Goal: Transaction & Acquisition: Purchase product/service

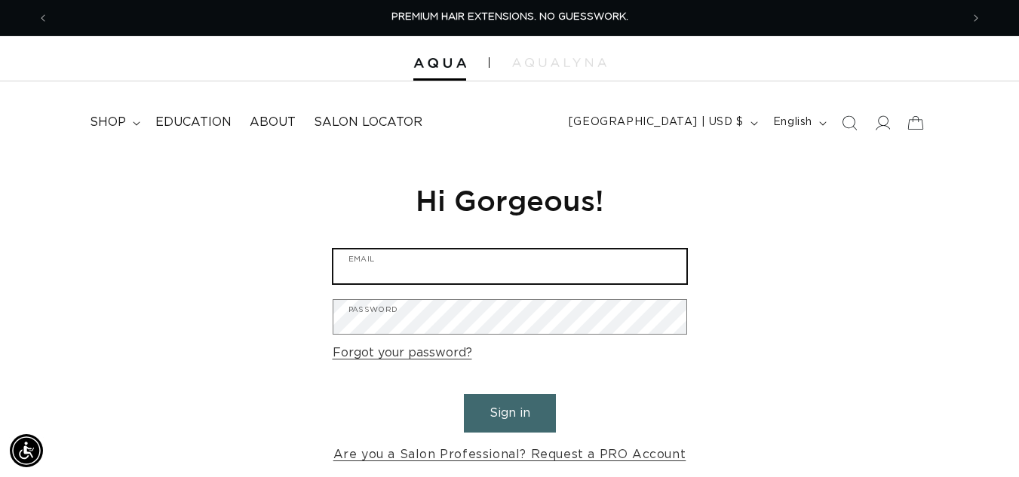
type input "dbtinvmgr@sbcglobal.net"
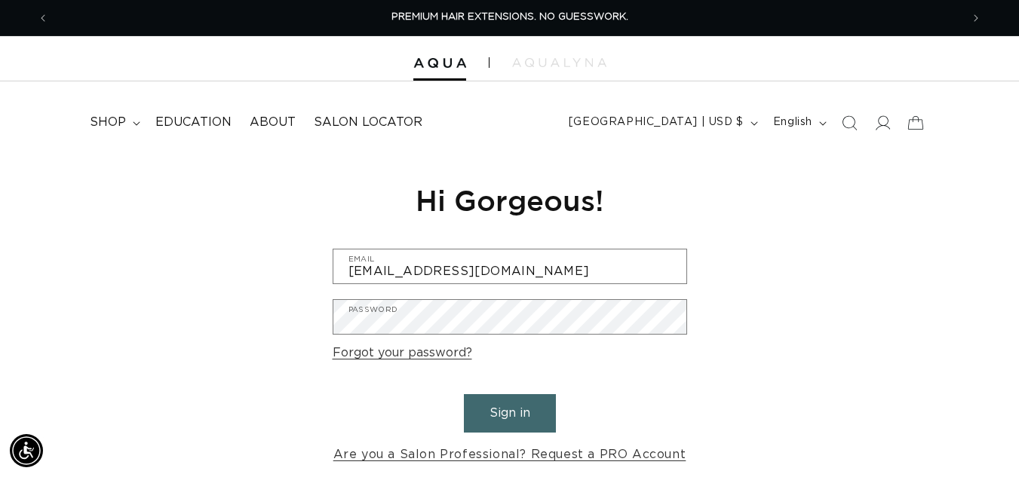
click at [498, 408] on button "Sign in" at bounding box center [510, 413] width 92 height 38
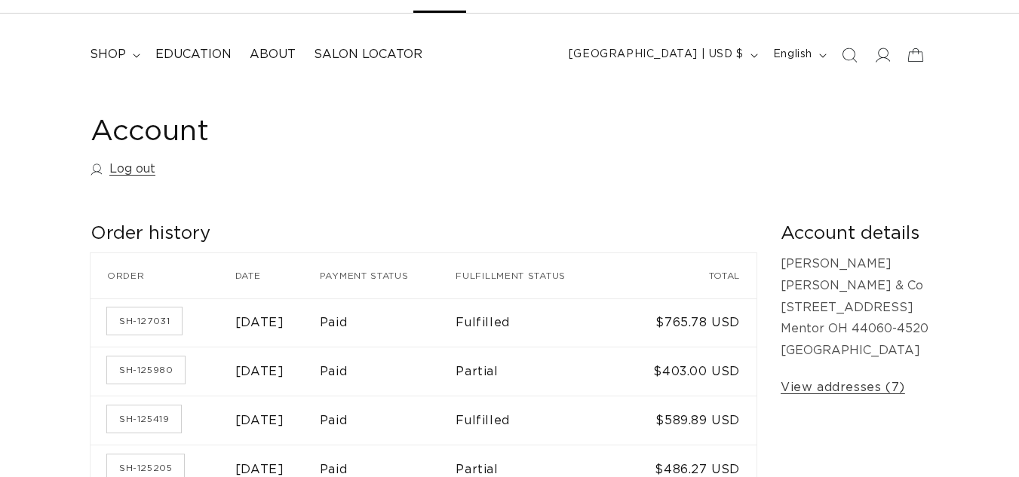
scroll to position [75, 0]
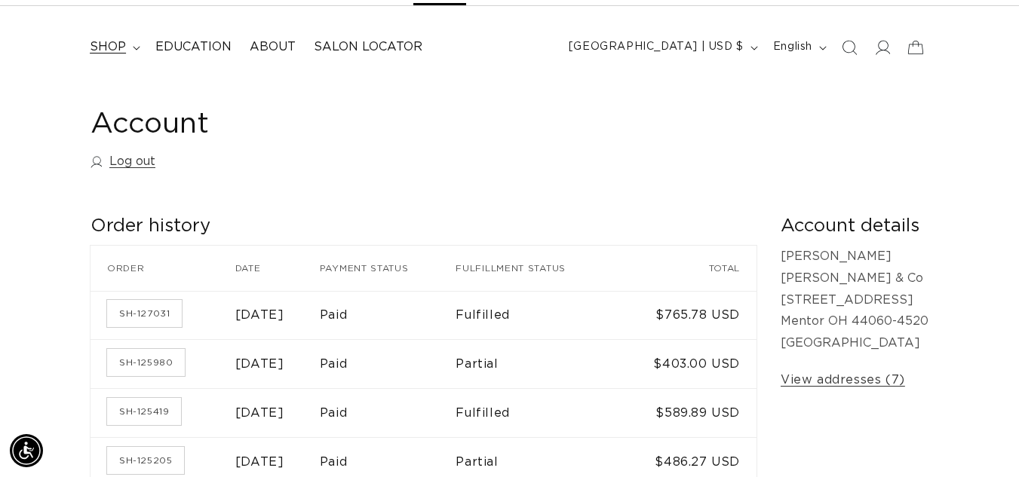
click at [127, 40] on summary "shop" at bounding box center [114, 47] width 66 height 34
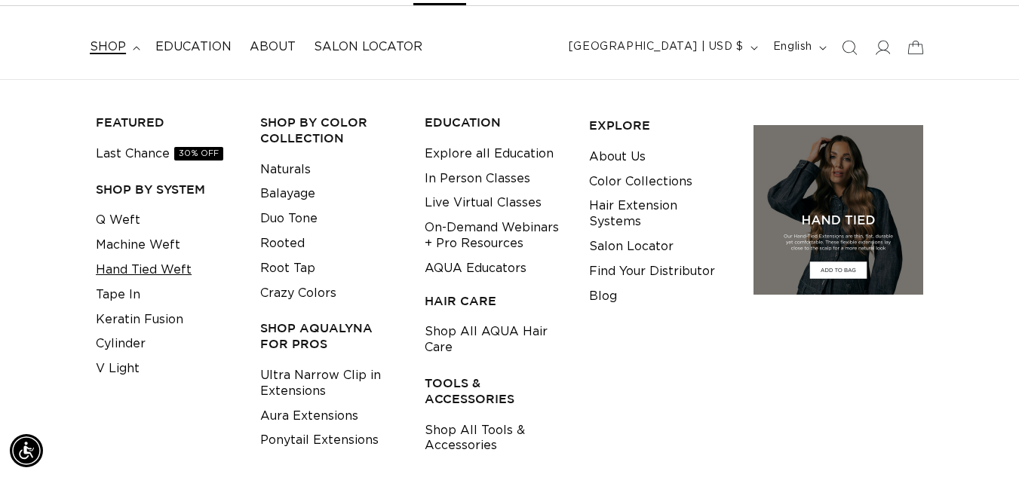
scroll to position [0, 0]
click at [151, 277] on link "Hand Tied Weft" at bounding box center [144, 270] width 96 height 25
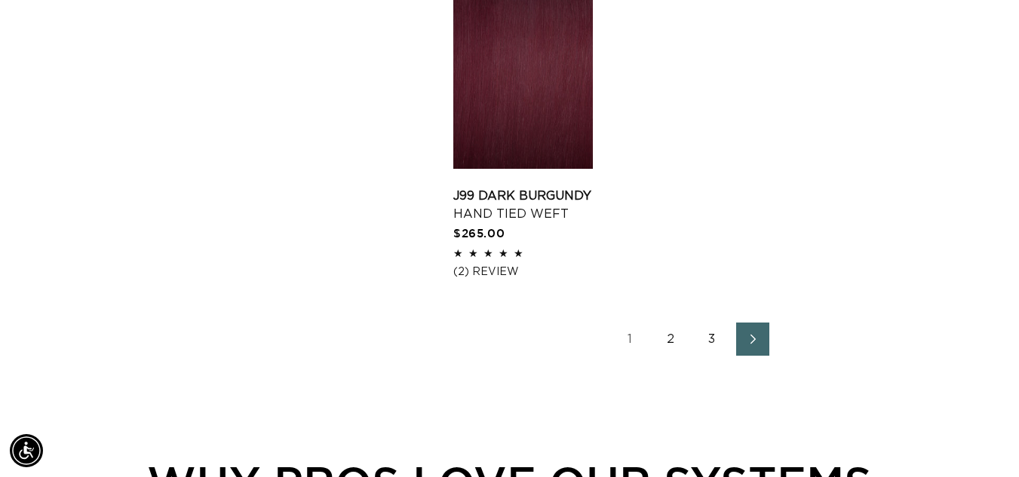
scroll to position [2186, 0]
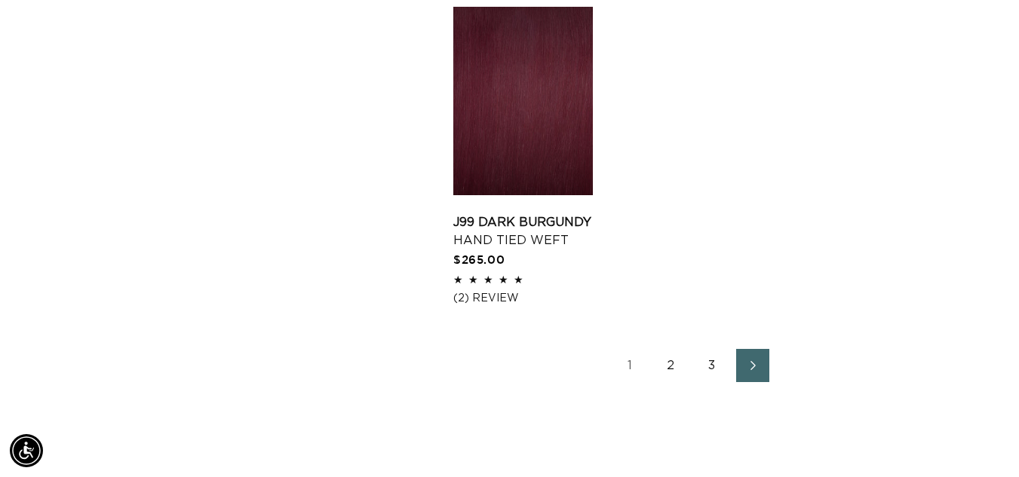
click at [769, 369] on ul "1 2 3" at bounding box center [691, 365] width 476 height 33
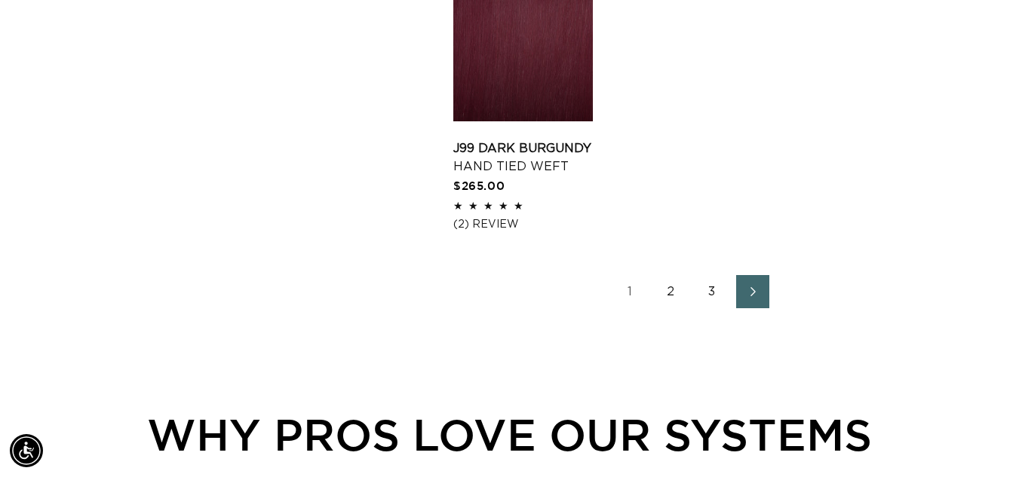
scroll to position [0, 0]
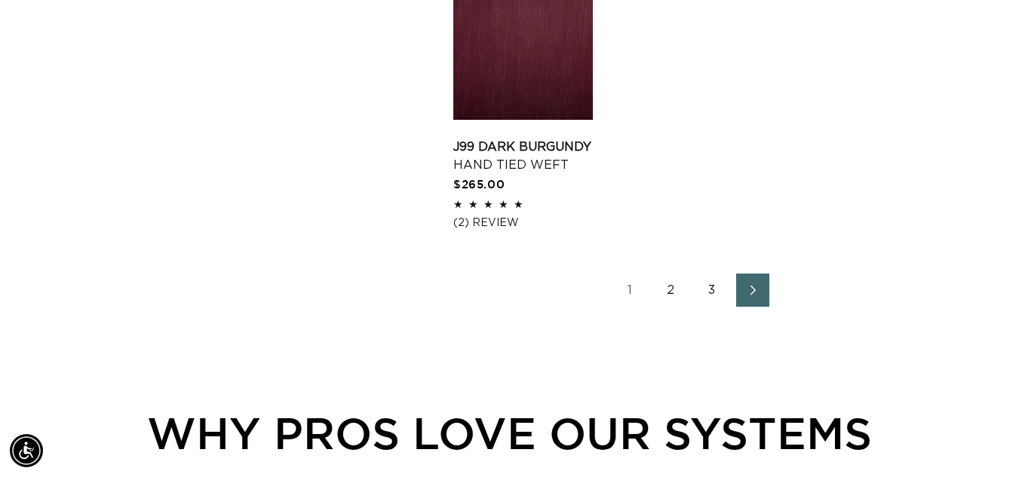
click at [761, 283] on link "Next page" at bounding box center [752, 290] width 33 height 33
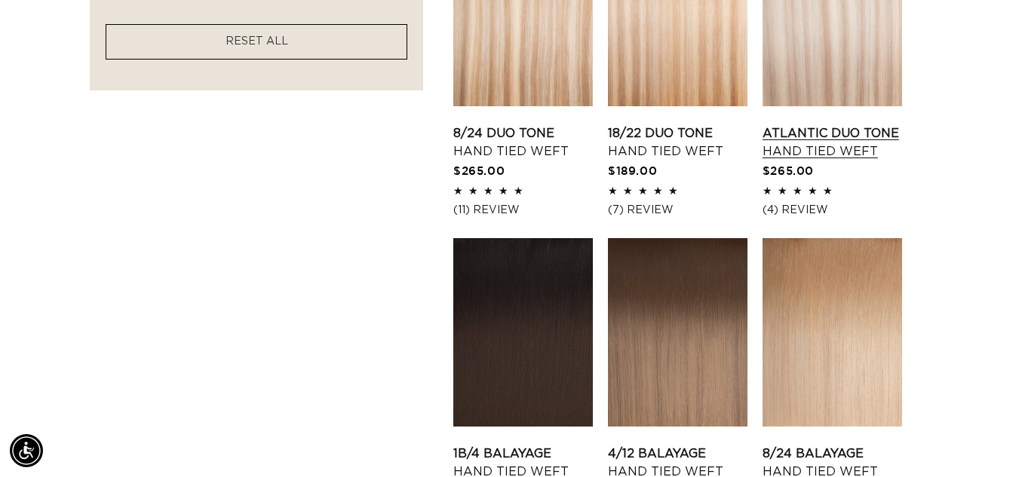
scroll to position [1206, 0]
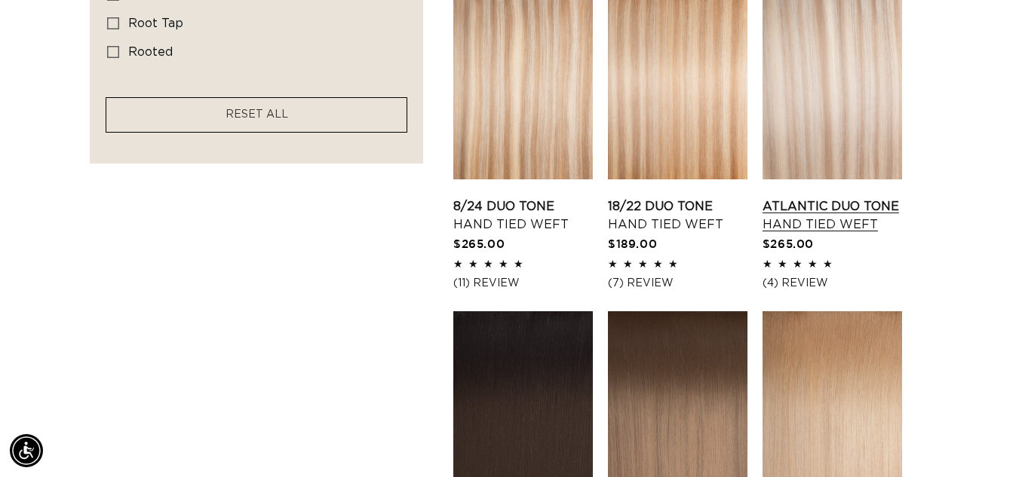
click at [857, 198] on link "Atlantic Duo Tone Hand Tied Weft" at bounding box center [831, 216] width 139 height 36
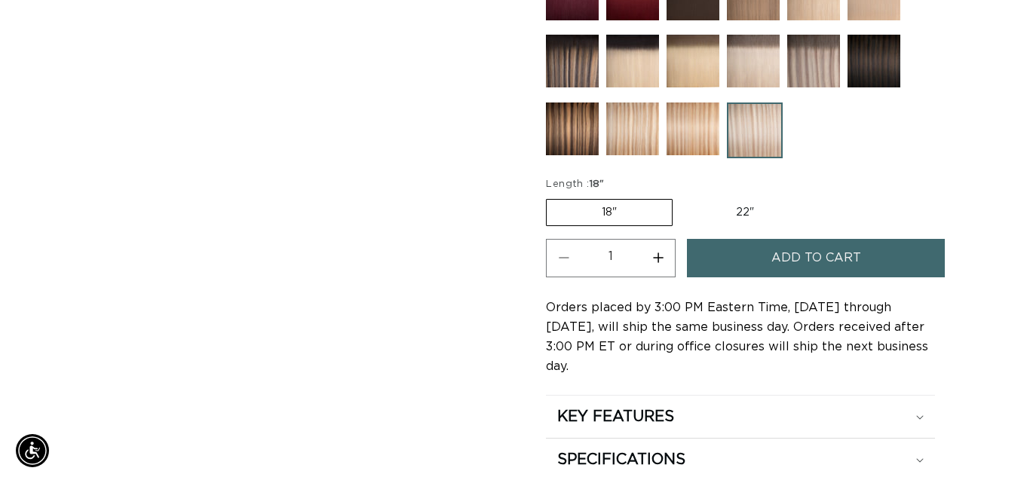
scroll to position [0, 912]
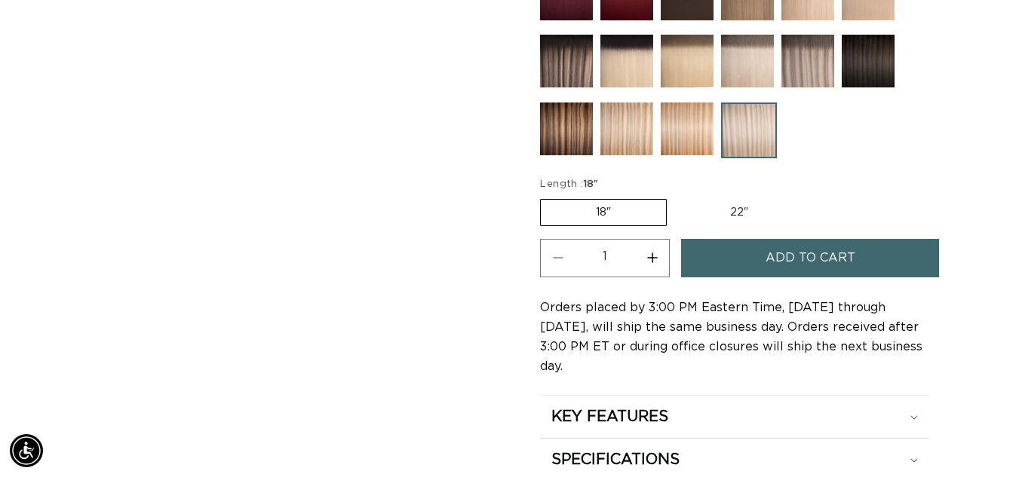
click at [721, 258] on button "Add to cart" at bounding box center [810, 258] width 258 height 38
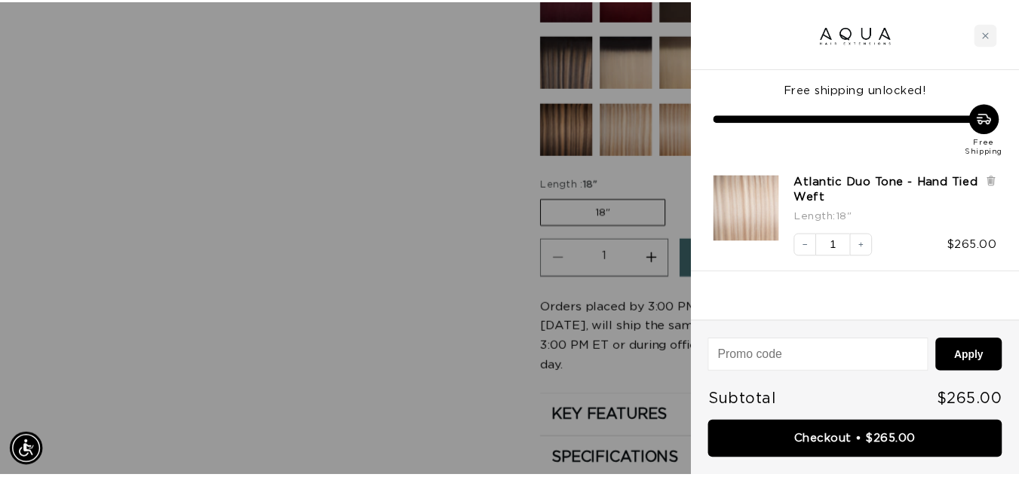
scroll to position [0, 1846]
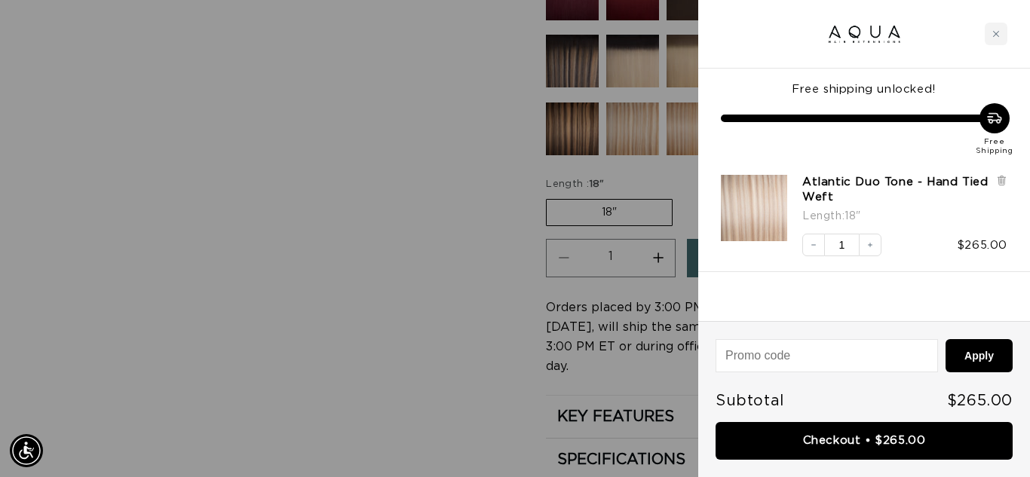
click at [516, 275] on div at bounding box center [515, 238] width 1030 height 477
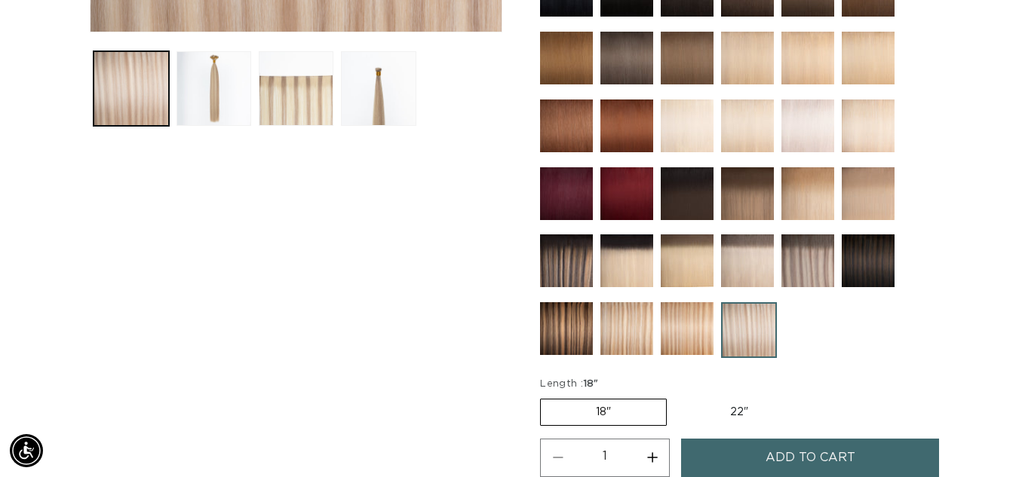
scroll to position [528, 0]
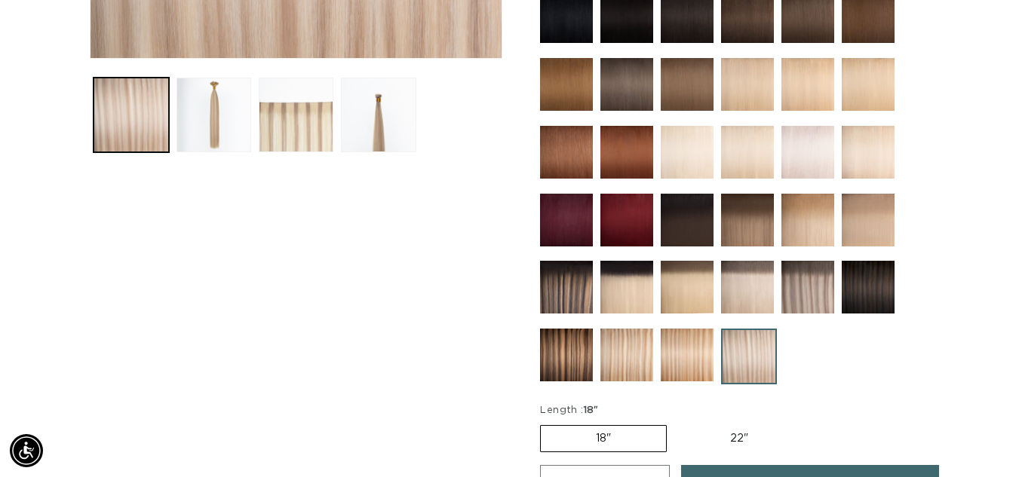
click at [784, 160] on img at bounding box center [807, 152] width 53 height 53
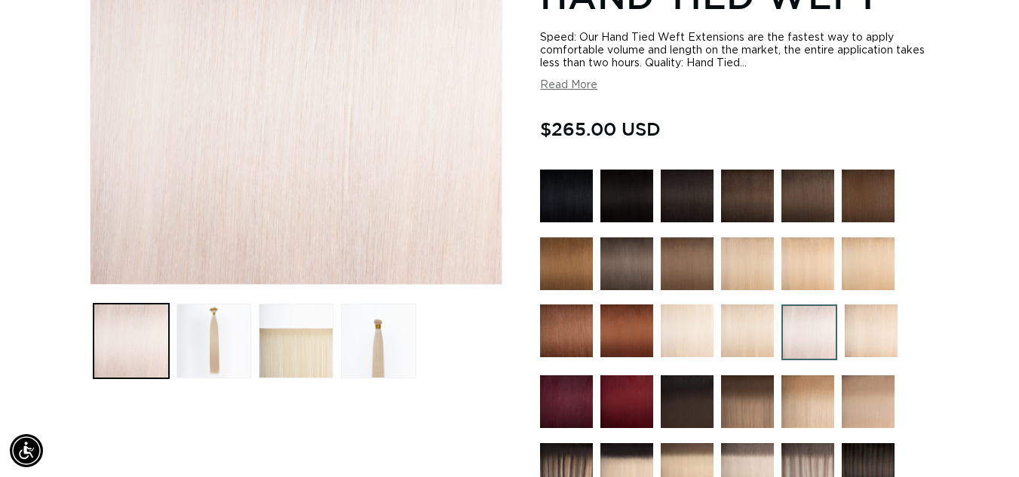
scroll to position [452, 0]
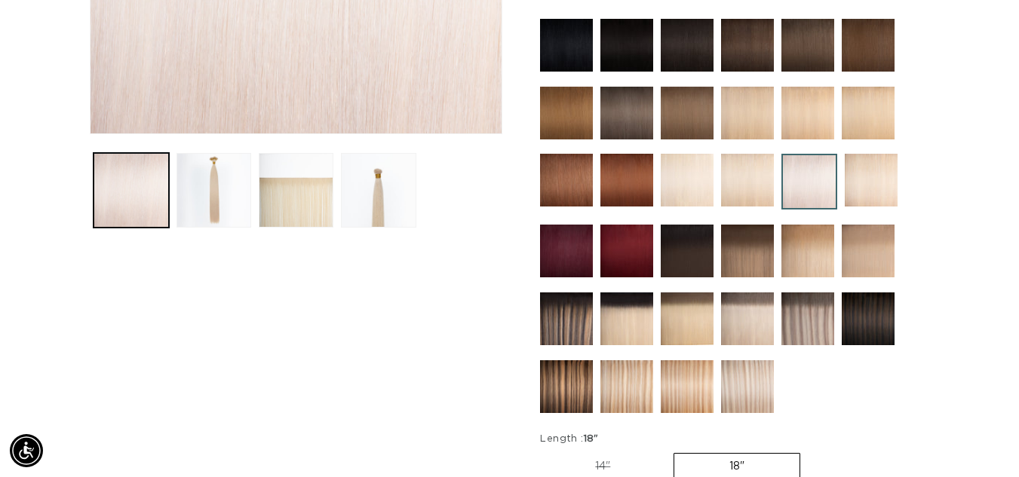
click at [697, 173] on img at bounding box center [686, 180] width 53 height 53
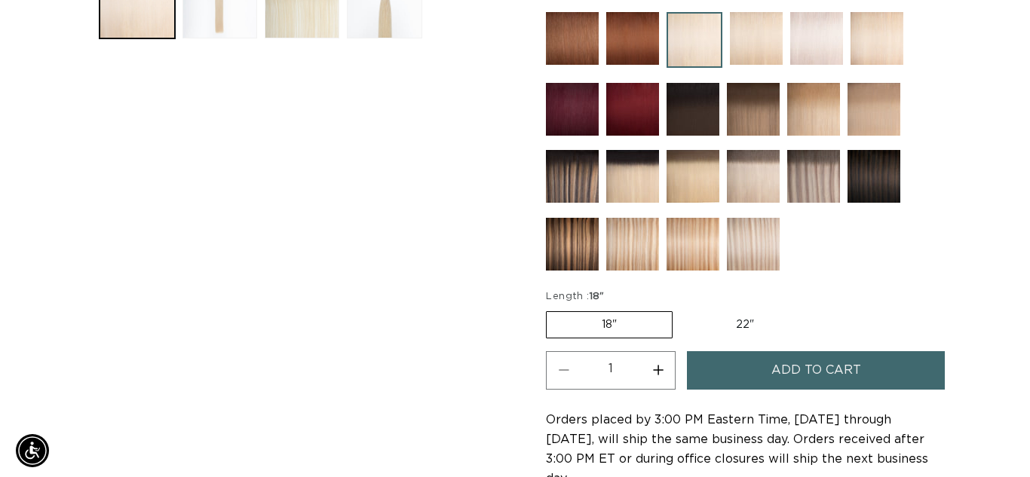
scroll to position [679, 0]
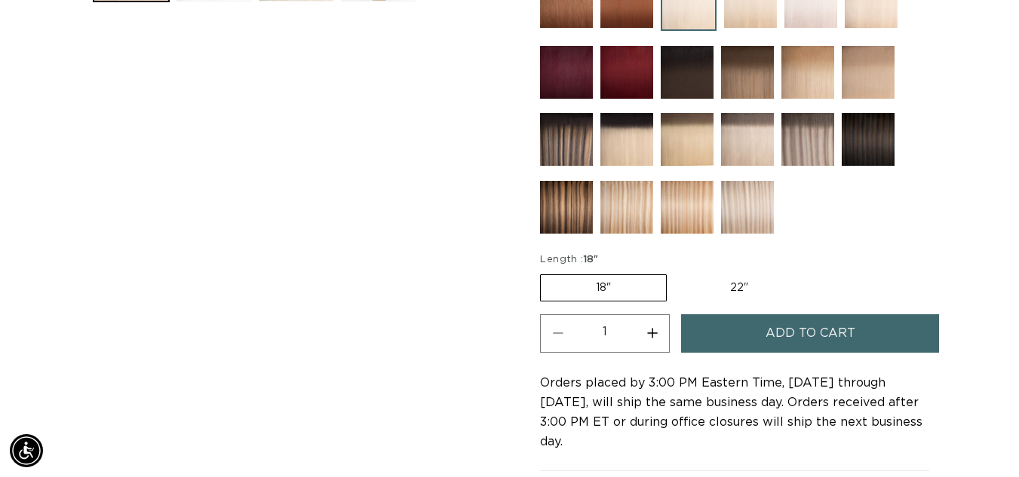
click at [801, 329] on span "Add to cart" at bounding box center [810, 333] width 90 height 38
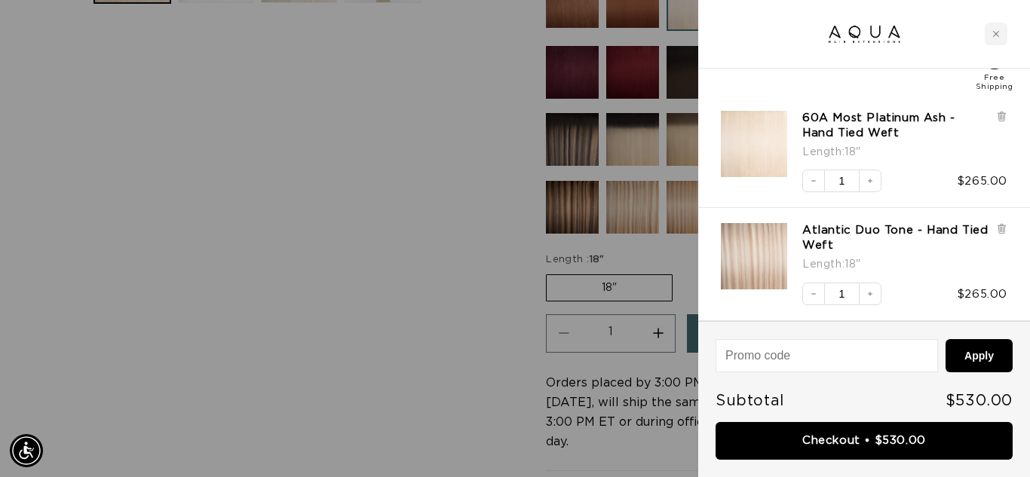
scroll to position [0, 1846]
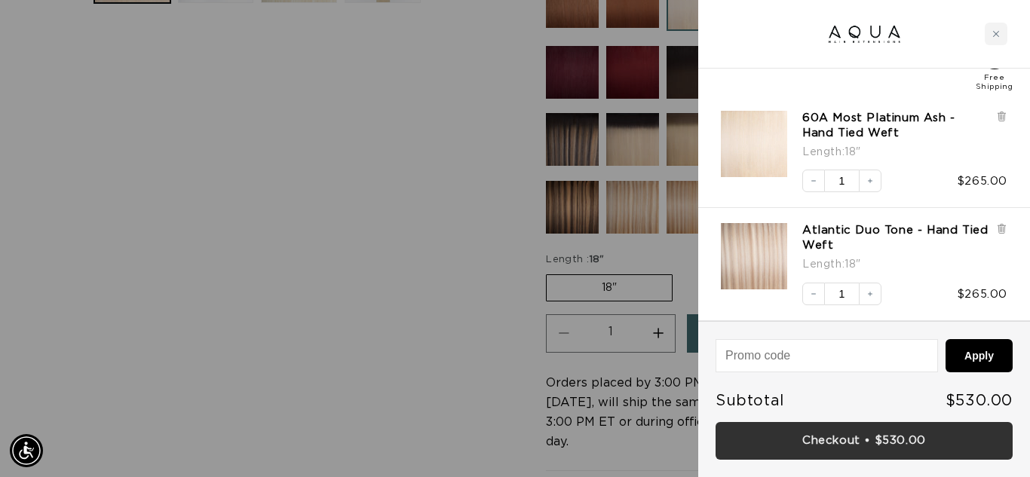
click at [874, 446] on link "Checkout • $530.00" at bounding box center [864, 441] width 297 height 38
